Goal: Navigation & Orientation: Find specific page/section

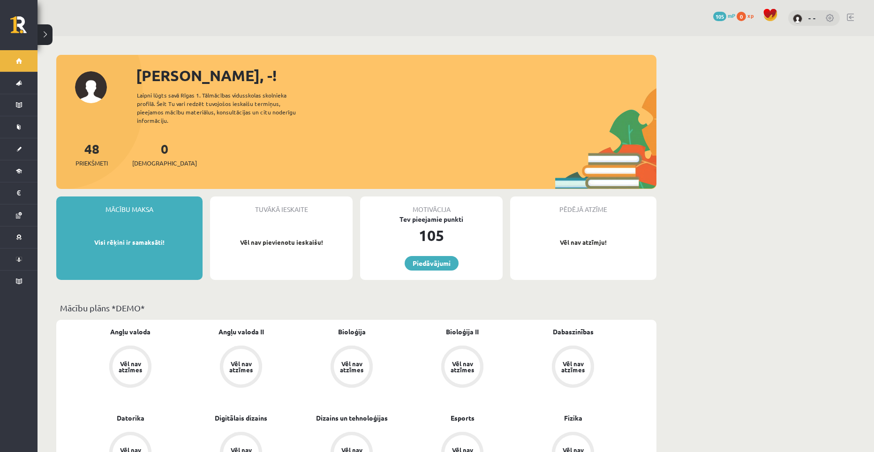
click at [854, 17] on link at bounding box center [850, 18] width 7 height 8
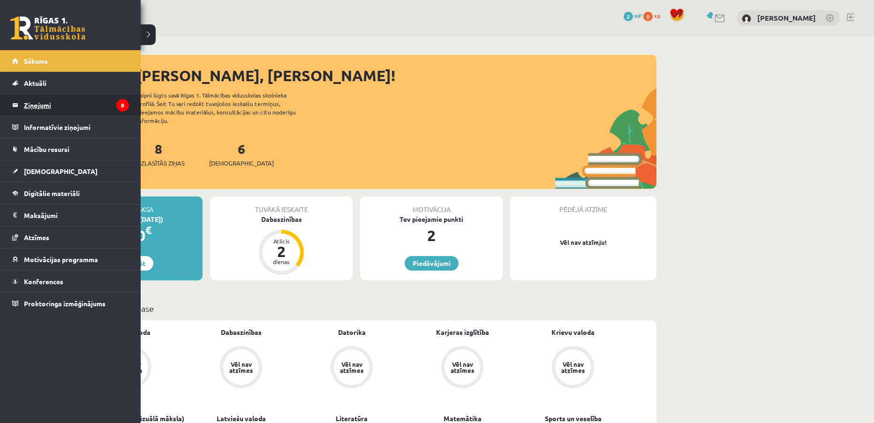
click at [20, 107] on link "Ziņojumi 8" at bounding box center [70, 105] width 117 height 22
